Goal: Find specific fact: Find contact information

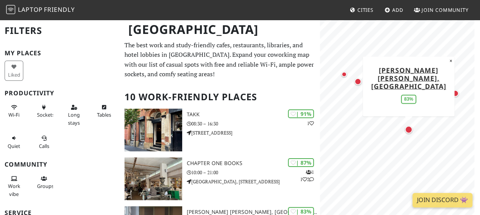
click at [407, 128] on div "Map marker" at bounding box center [409, 130] width 8 height 8
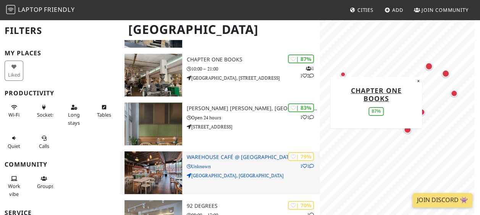
scroll to position [115, 0]
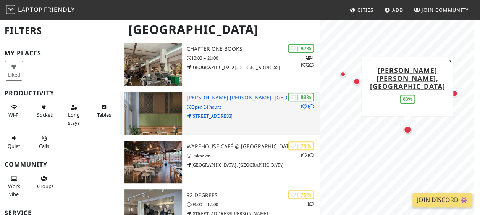
click at [229, 105] on p "Open 24 hours" at bounding box center [253, 106] width 133 height 7
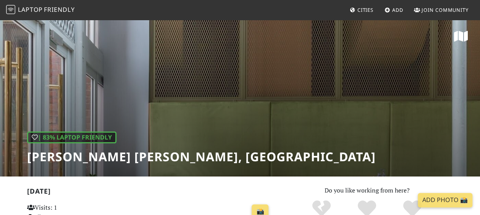
scroll to position [154, 0]
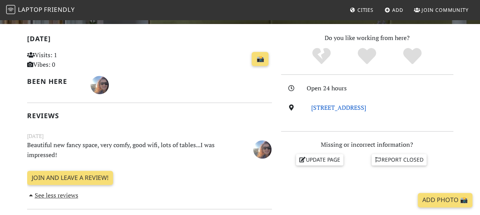
drag, startPoint x: 455, startPoint y: 107, endPoint x: 311, endPoint y: 107, distance: 143.9
click at [311, 107] on div "74 Princess Street, M1 6JD, Manchester" at bounding box center [382, 108] width 151 height 10
copy link "74 Princess Street, M1 6JD, Manchester"
